Goal: Navigation & Orientation: Find specific page/section

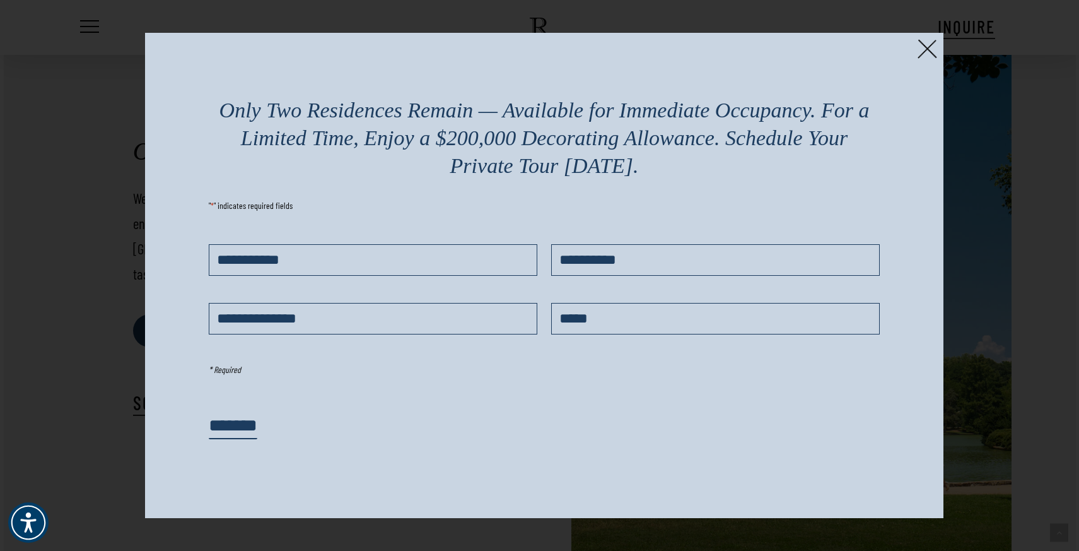
scroll to position [578, 0]
click at [925, 47] on img at bounding box center [928, 49] width 20 height 20
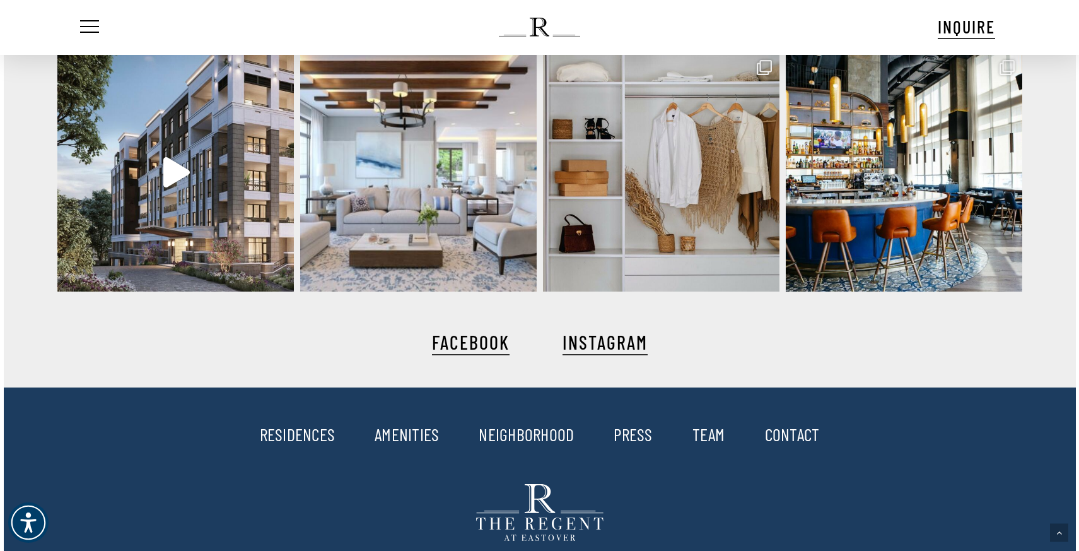
scroll to position [2841, 0]
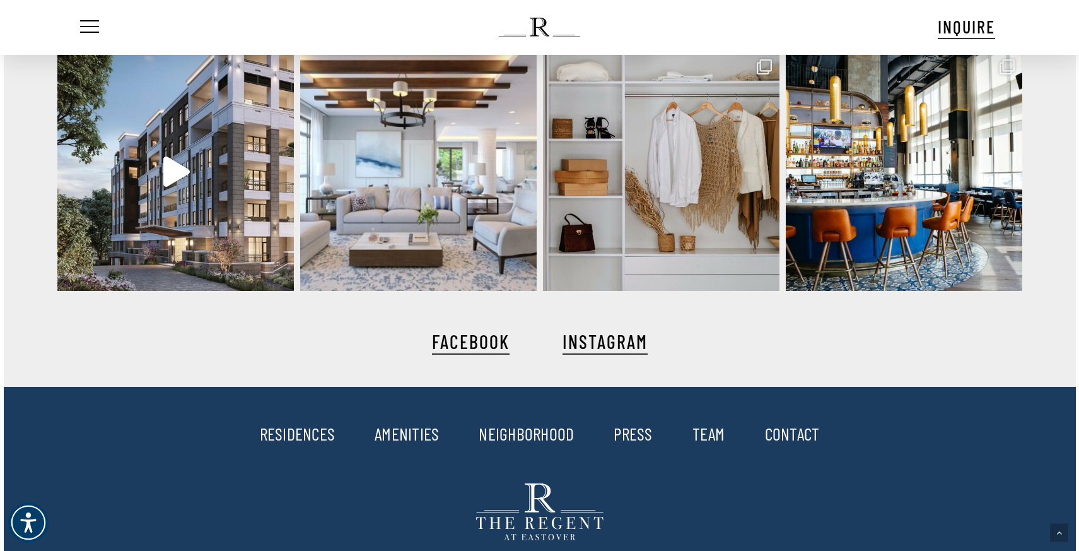
click at [711, 432] on link "TEAM" at bounding box center [709, 433] width 33 height 21
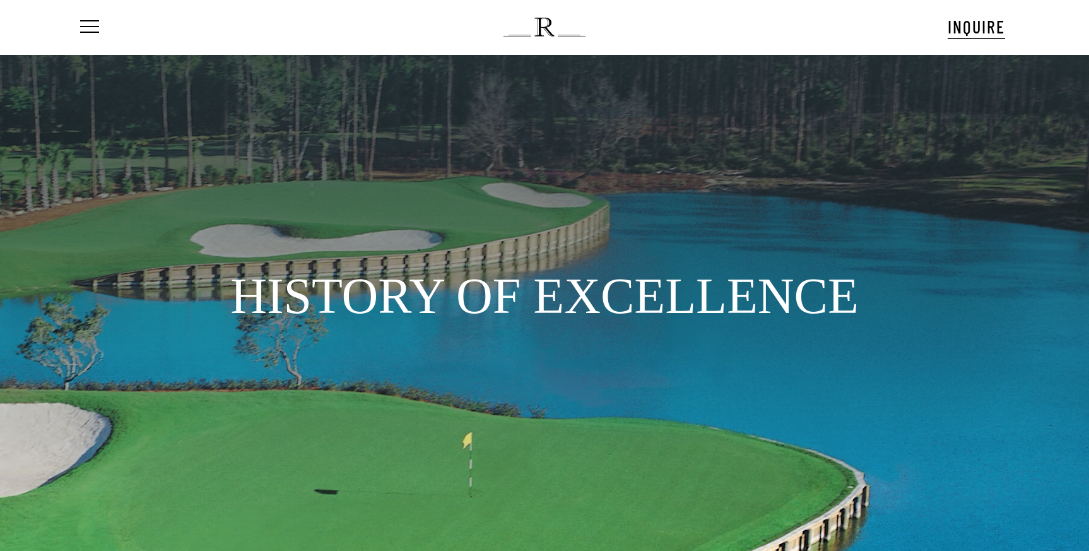
scroll to position [57, 0]
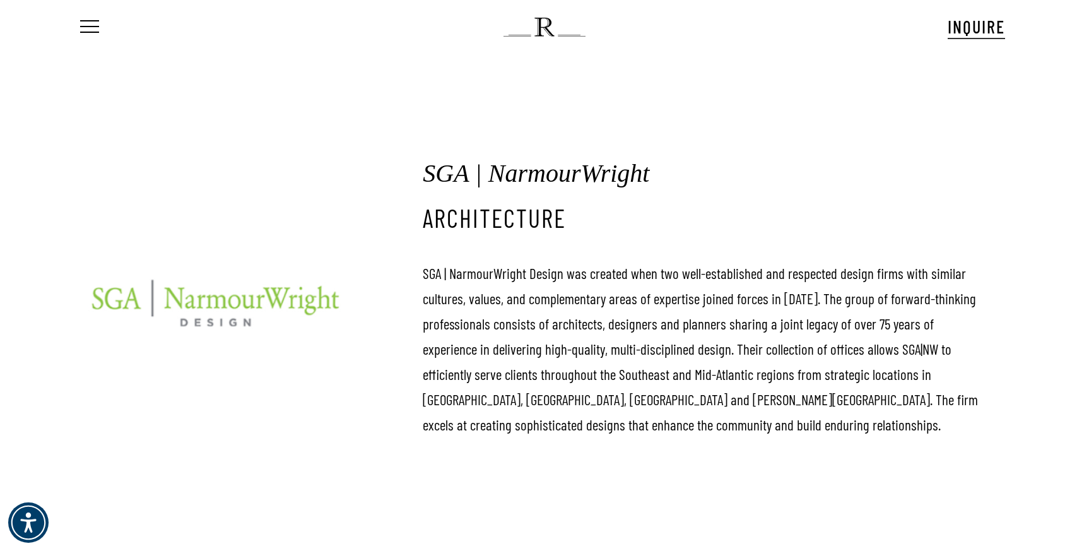
click at [90, 36] on ul "Menu" at bounding box center [88, 27] width 21 height 54
click at [90, 29] on span "Navigation Menu" at bounding box center [90, 27] width 14 height 18
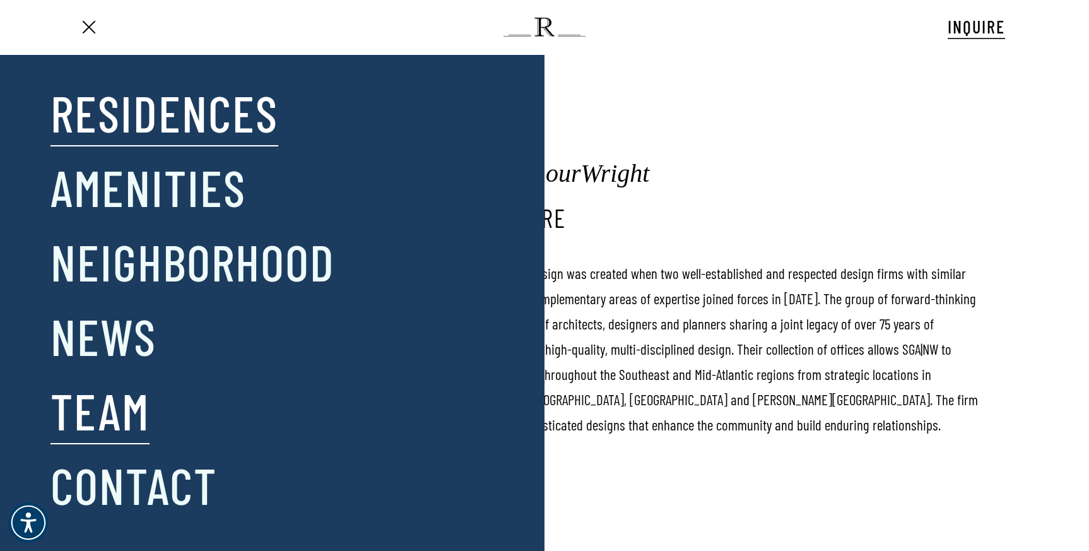
click at [187, 122] on link "Residences" at bounding box center [164, 112] width 228 height 66
